Goal: Task Accomplishment & Management: Manage account settings

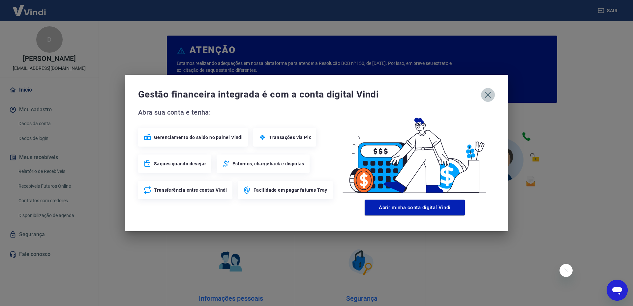
click at [488, 93] on icon "button" at bounding box center [488, 95] width 11 height 11
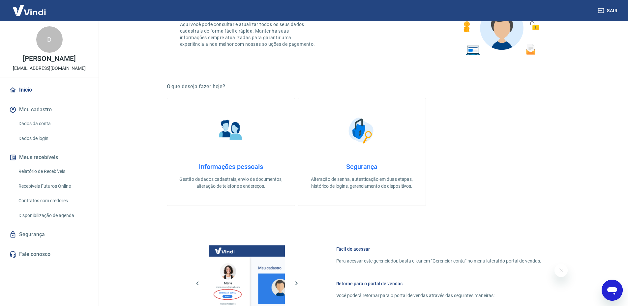
scroll to position [276, 0]
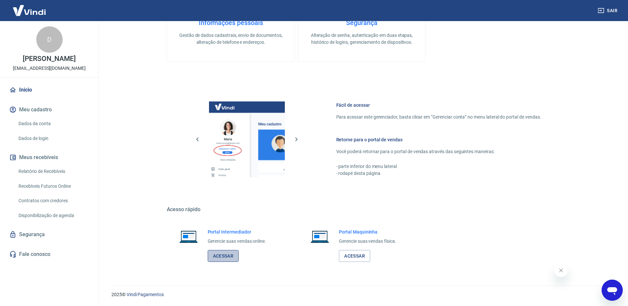
click at [233, 255] on link "Acessar" at bounding box center [223, 256] width 31 height 12
